Goal: Task Accomplishment & Management: Manage account settings

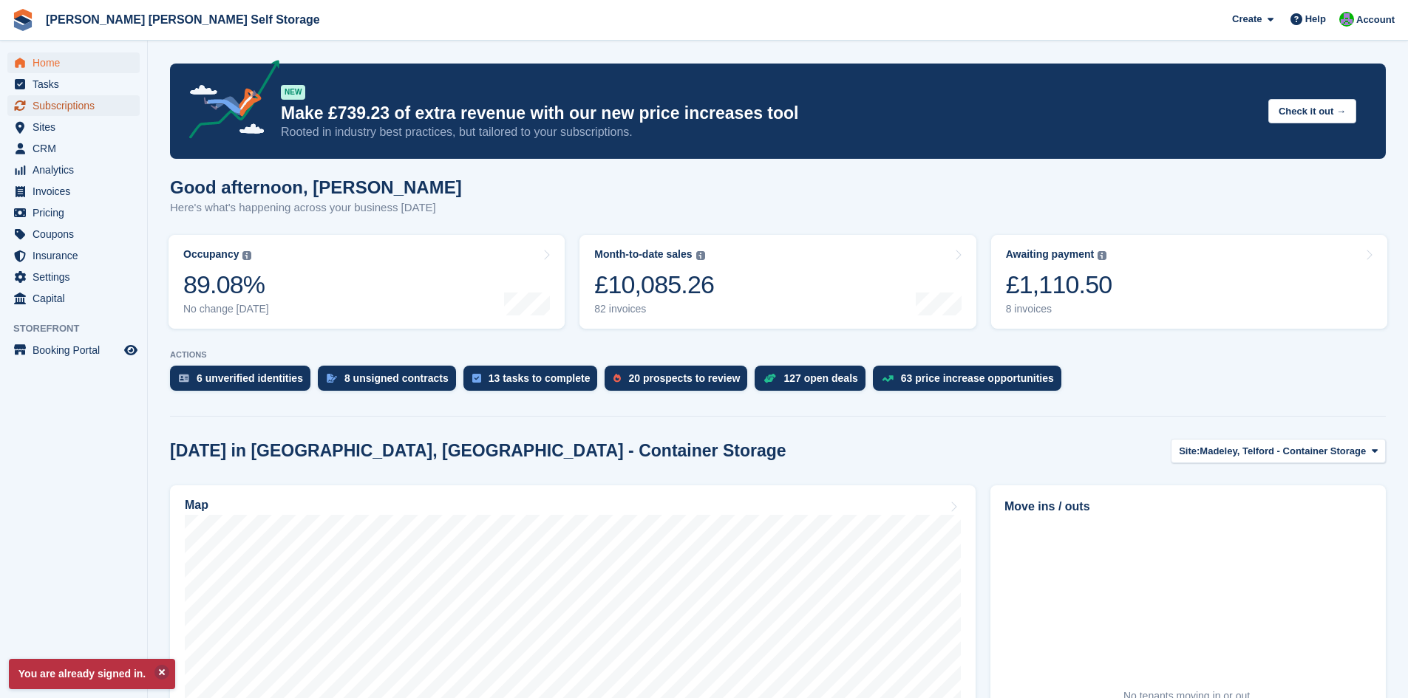
click at [84, 107] on span "Subscriptions" at bounding box center [77, 105] width 89 height 21
